Goal: Check status: Check status

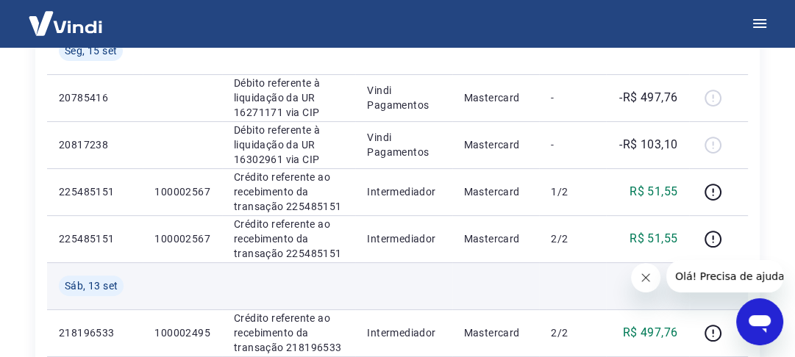
scroll to position [294, 0]
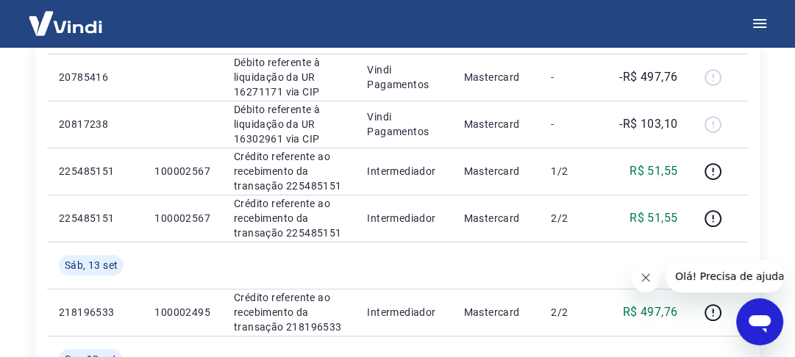
click at [649, 279] on icon "Fechar mensagem da empresa" at bounding box center [646, 278] width 12 height 12
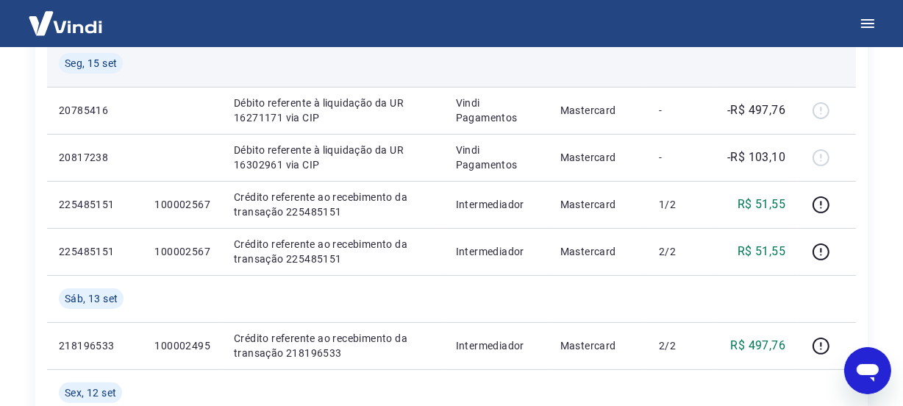
scroll to position [267, 0]
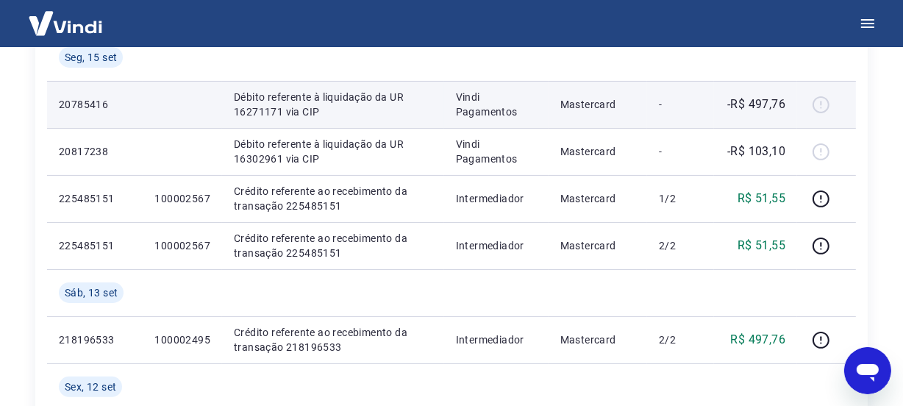
click at [246, 107] on p "Débito referente à liquidação da UR 16271171 via CIP" at bounding box center [333, 104] width 199 height 29
click at [462, 87] on td "Vindi Pagamentos" at bounding box center [496, 104] width 104 height 47
click at [575, 108] on p "Mastercard" at bounding box center [597, 104] width 75 height 15
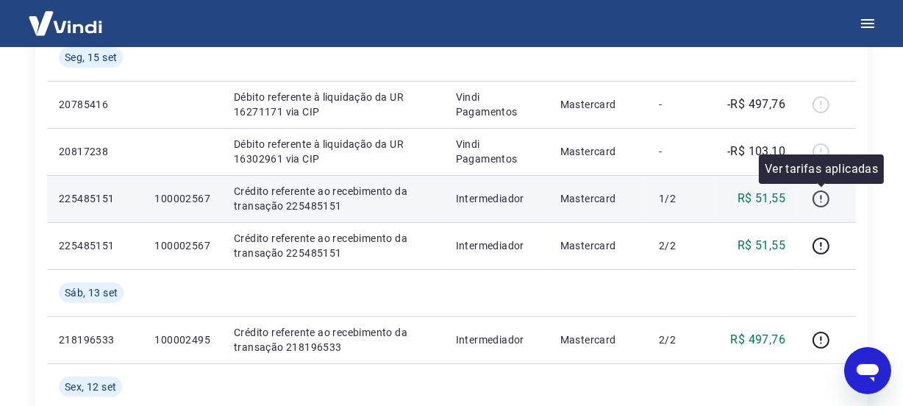
click at [803, 199] on icon "button" at bounding box center [821, 199] width 18 height 18
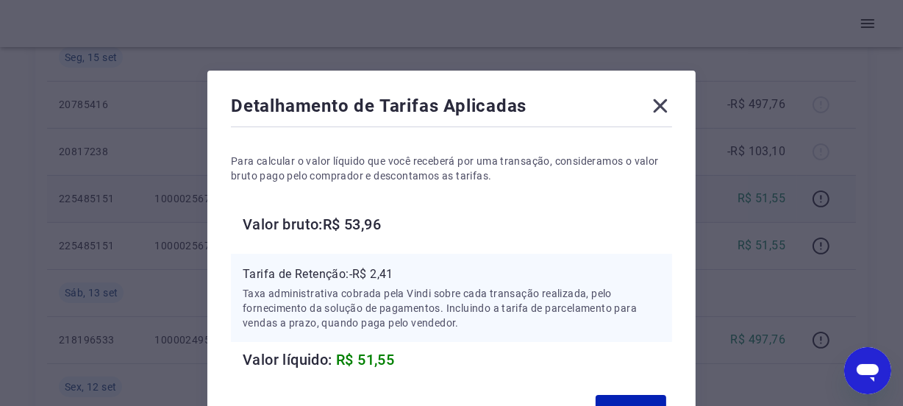
click at [655, 113] on icon at bounding box center [660, 106] width 24 height 24
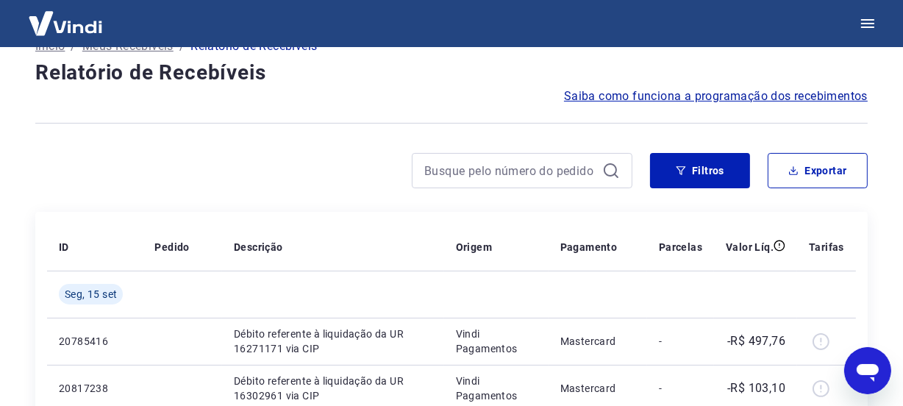
scroll to position [0, 0]
